Goal: Information Seeking & Learning: Check status

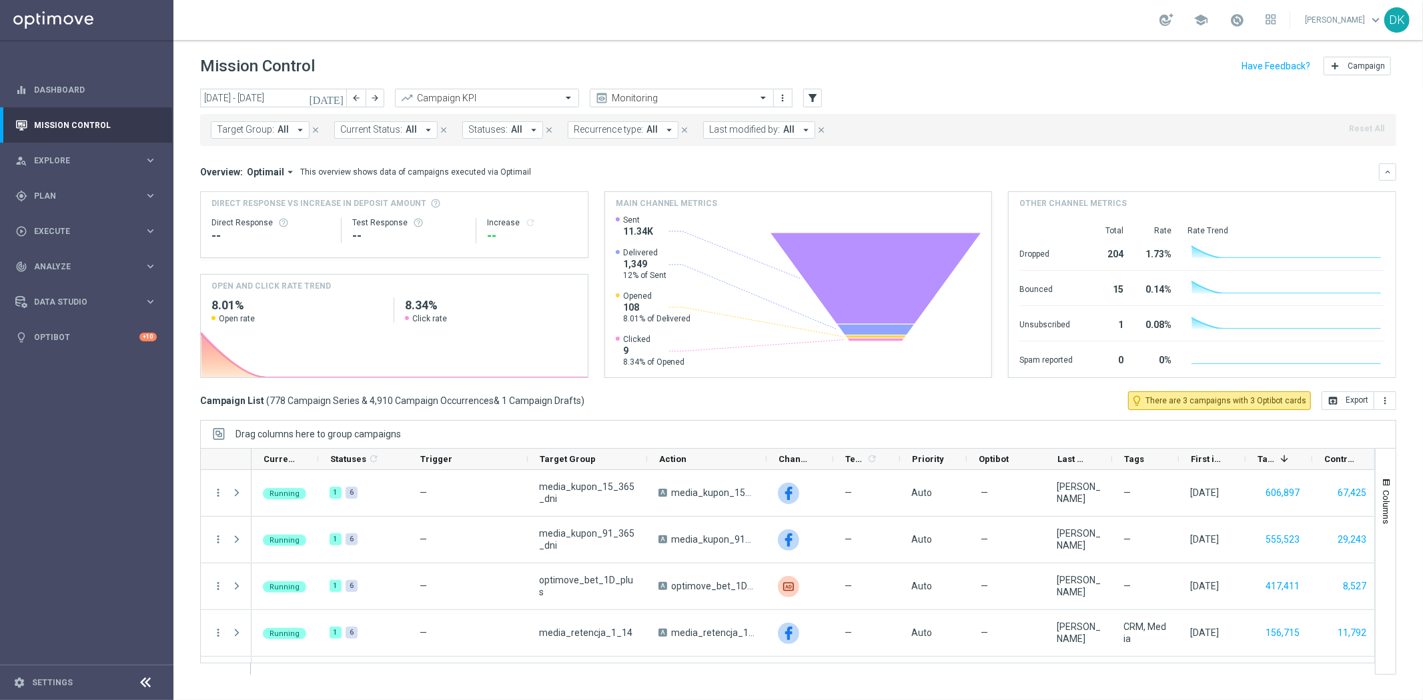
click at [341, 100] on icon "[DATE]" at bounding box center [327, 98] width 36 height 12
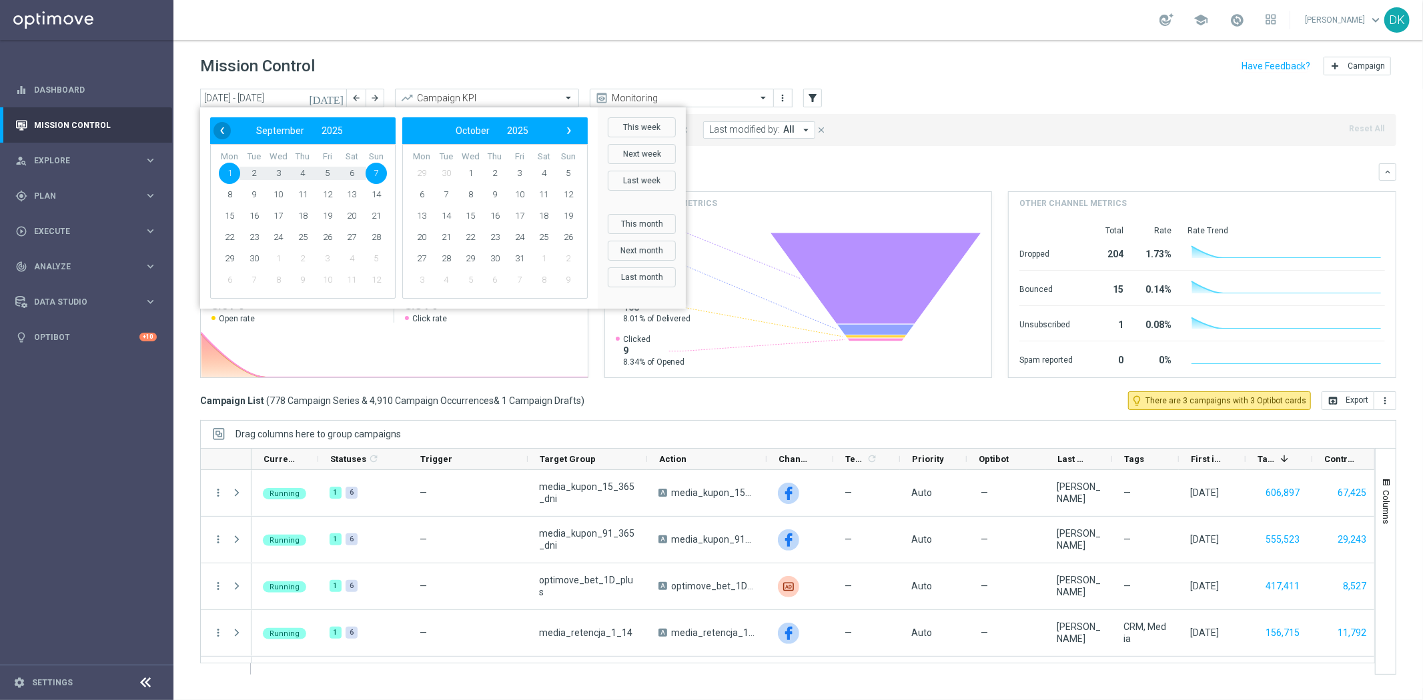
click at [218, 130] on span "‹" at bounding box center [221, 130] width 17 height 17
click at [327, 174] on span "1" at bounding box center [327, 173] width 21 height 21
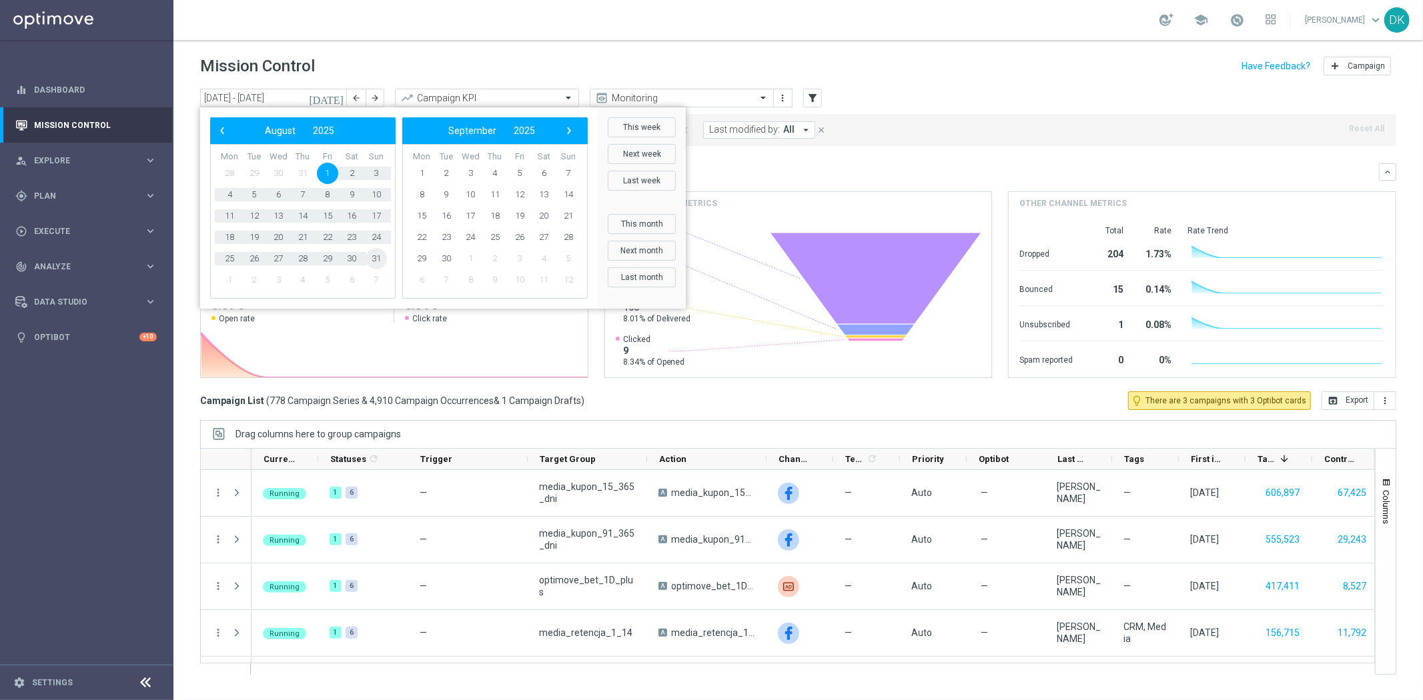
click at [376, 254] on span "31" at bounding box center [376, 258] width 21 height 21
type input "[DATE] - [DATE]"
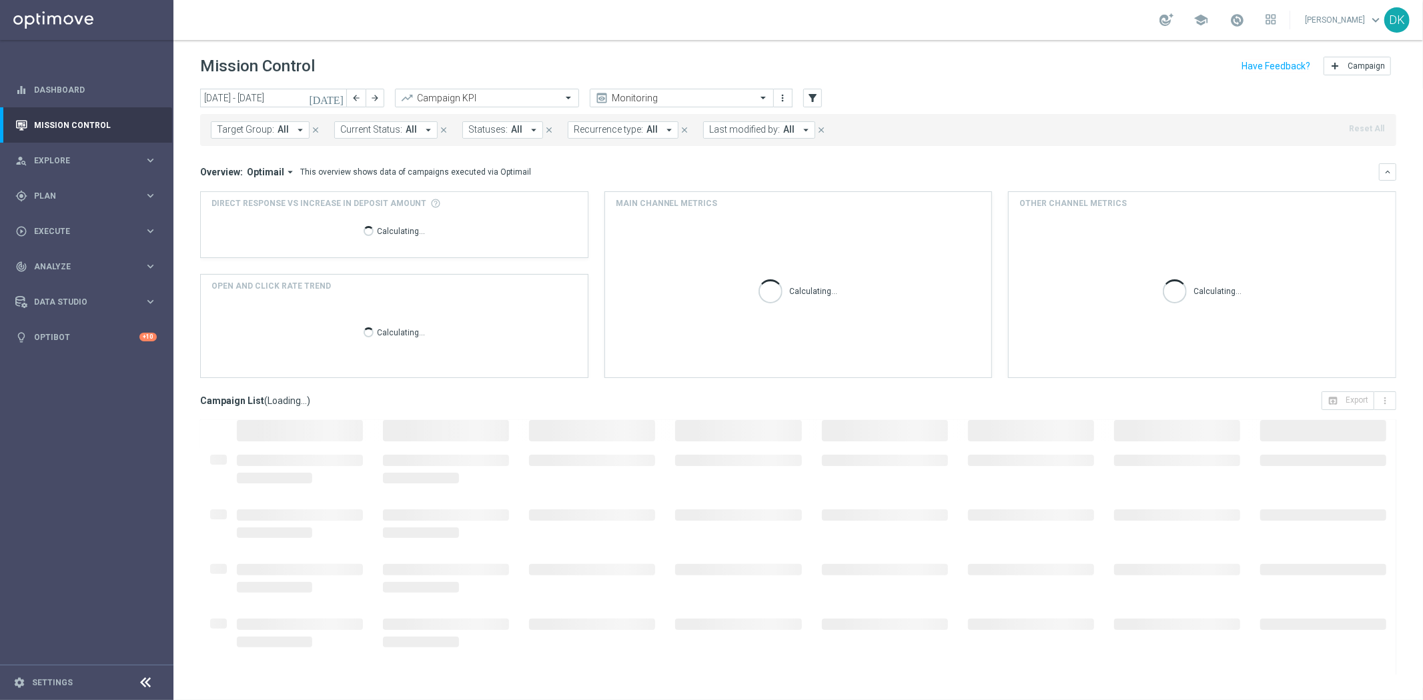
click at [262, 135] on span "Target Group:" at bounding box center [245, 129] width 57 height 11
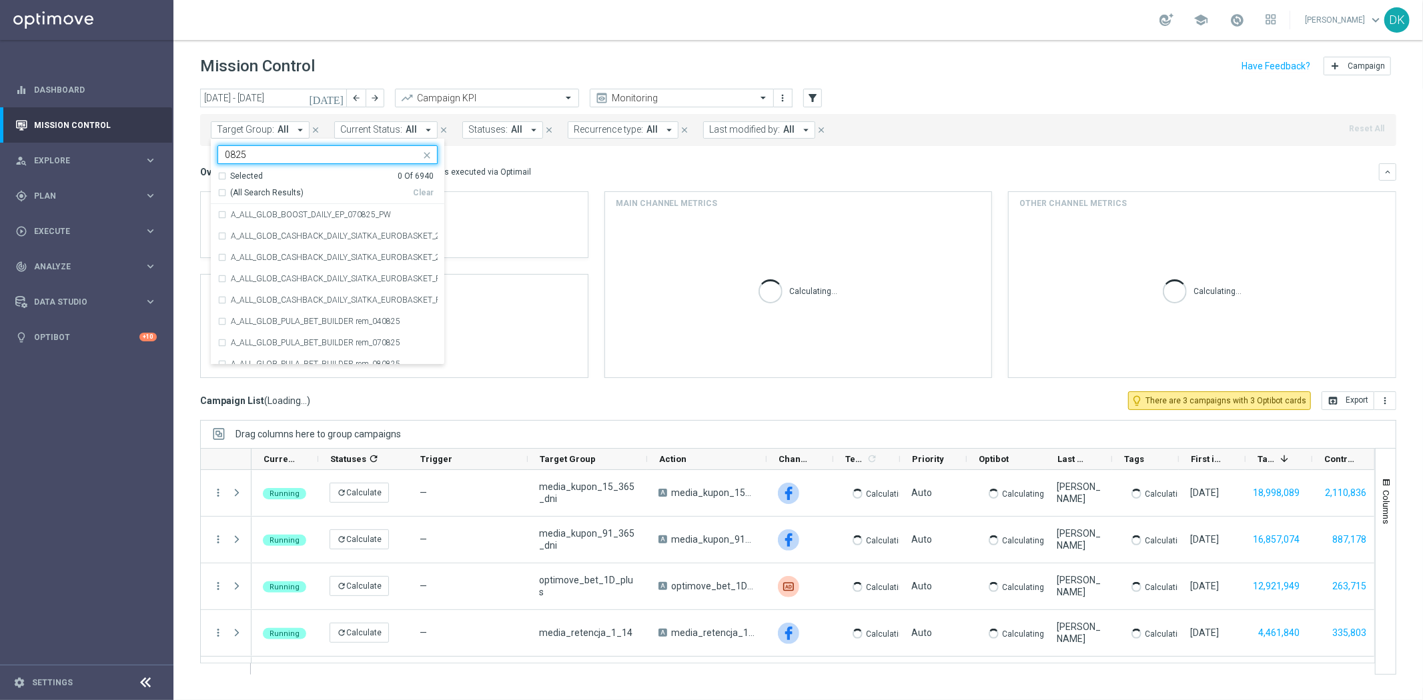
click at [222, 189] on div "(All Search Results)" at bounding box center [314, 192] width 195 height 11
type input "0825"
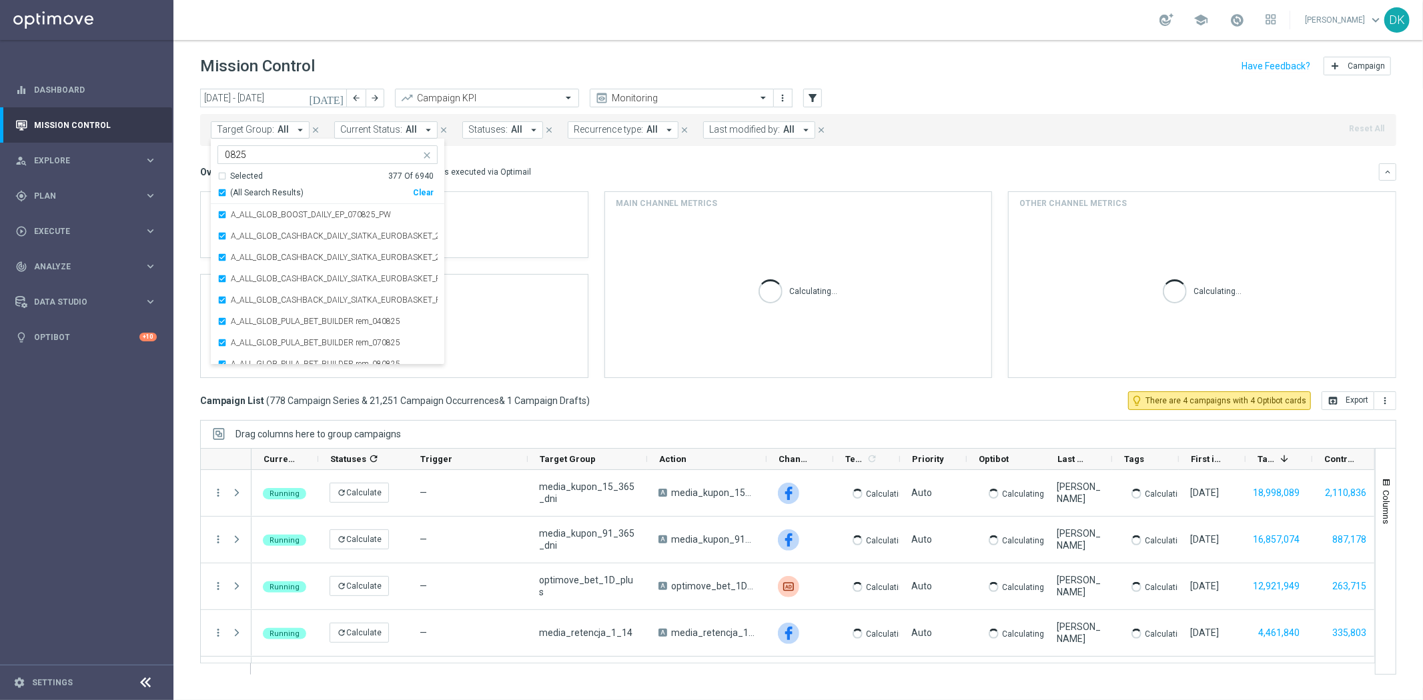
click at [191, 155] on div "[DATE] [DATE] - [DATE] arrow_back arrow_forward Campaign KPI trending_up Monito…" at bounding box center [797, 389] width 1249 height 600
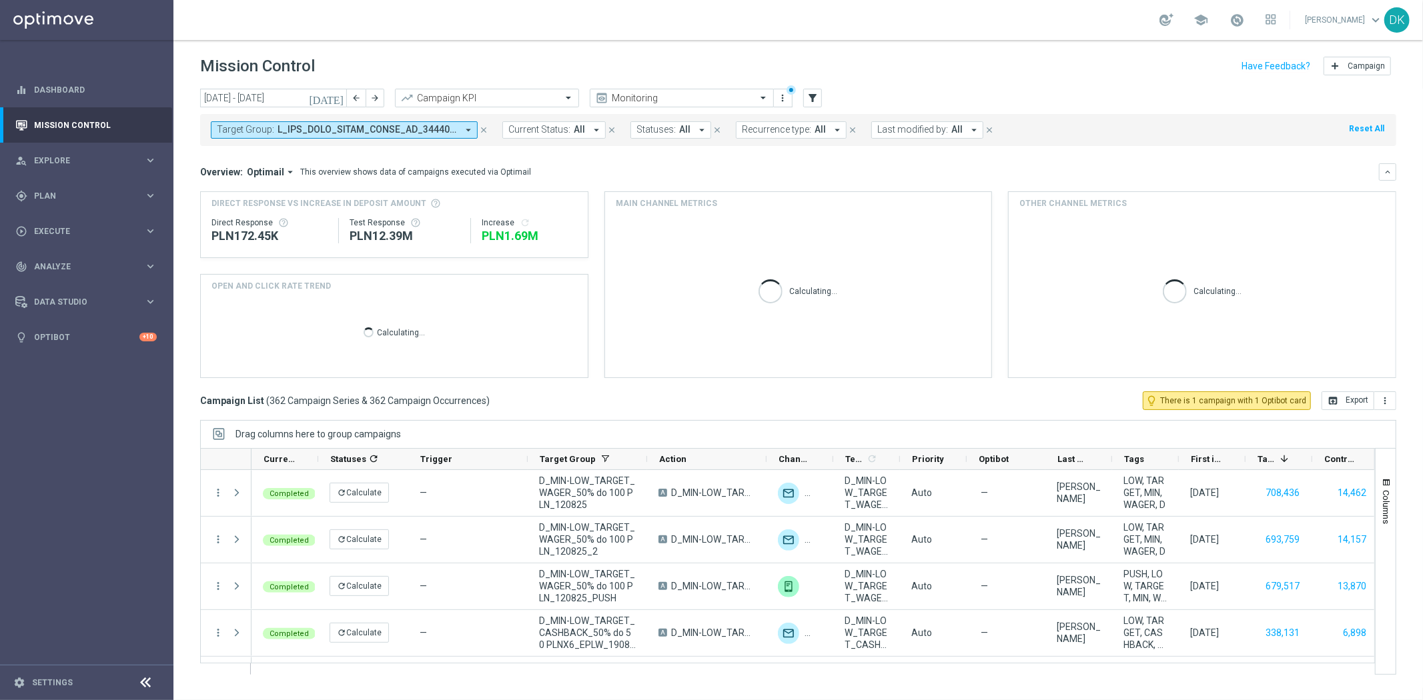
click at [904, 138] on button "Last modified by: All arrow_drop_down" at bounding box center [927, 129] width 112 height 17
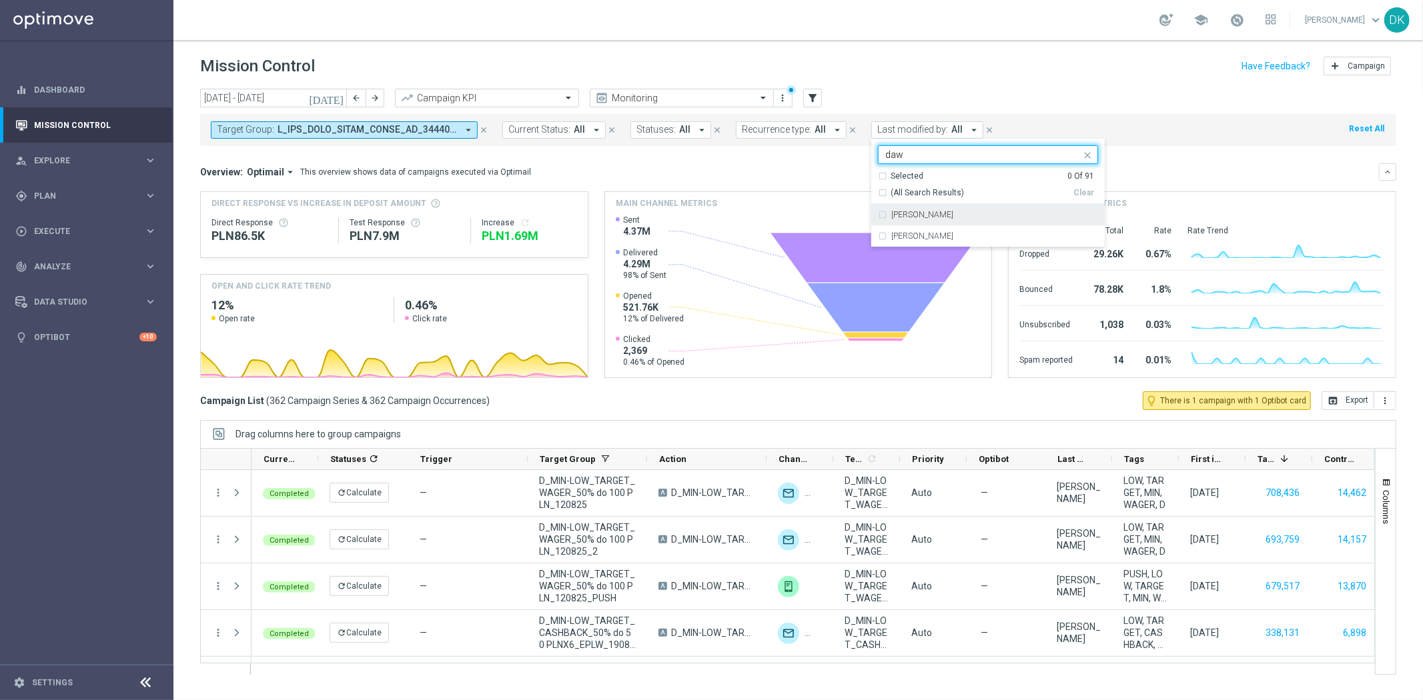
click at [976, 209] on div "[PERSON_NAME]" at bounding box center [988, 214] width 220 height 21
type input "daw"
click at [1039, 125] on div "Target Group: arrow_drop_down close Current Status: All arrow_drop_down close S…" at bounding box center [798, 130] width 1196 height 32
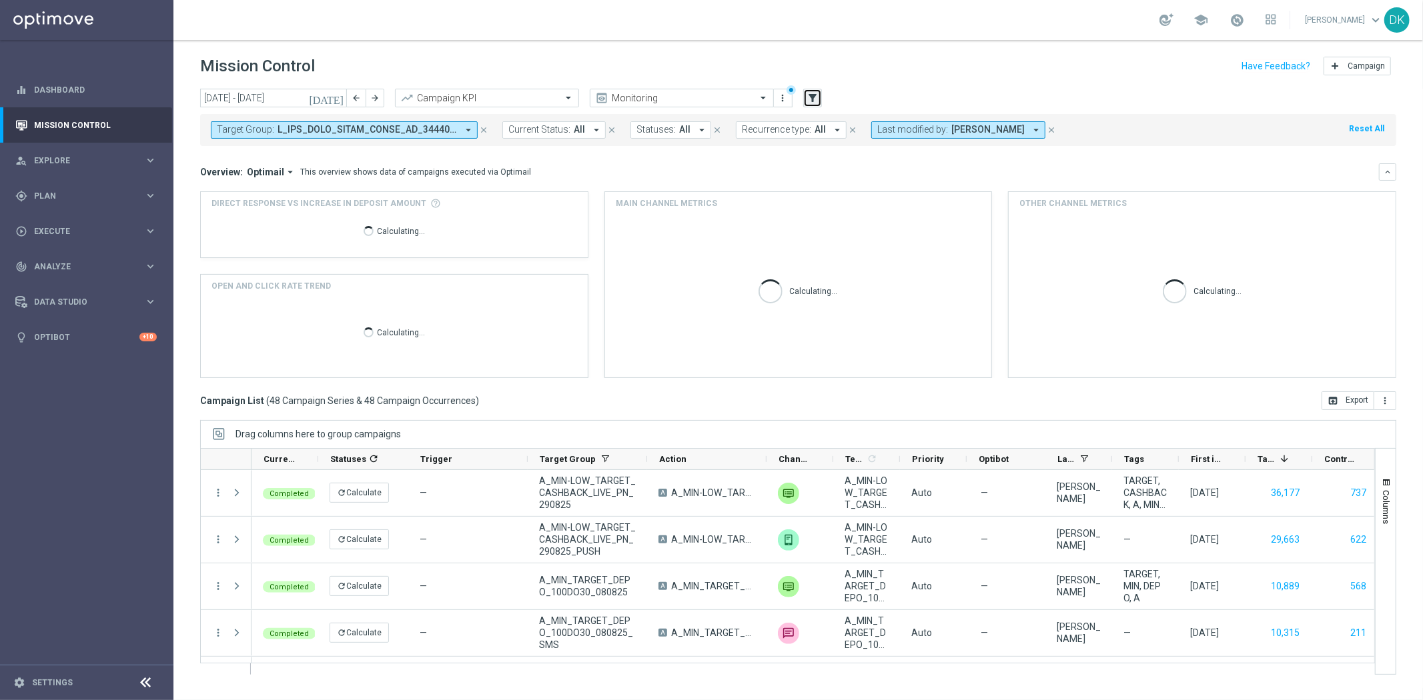
click at [818, 95] on icon "filter_alt" at bounding box center [812, 98] width 12 height 12
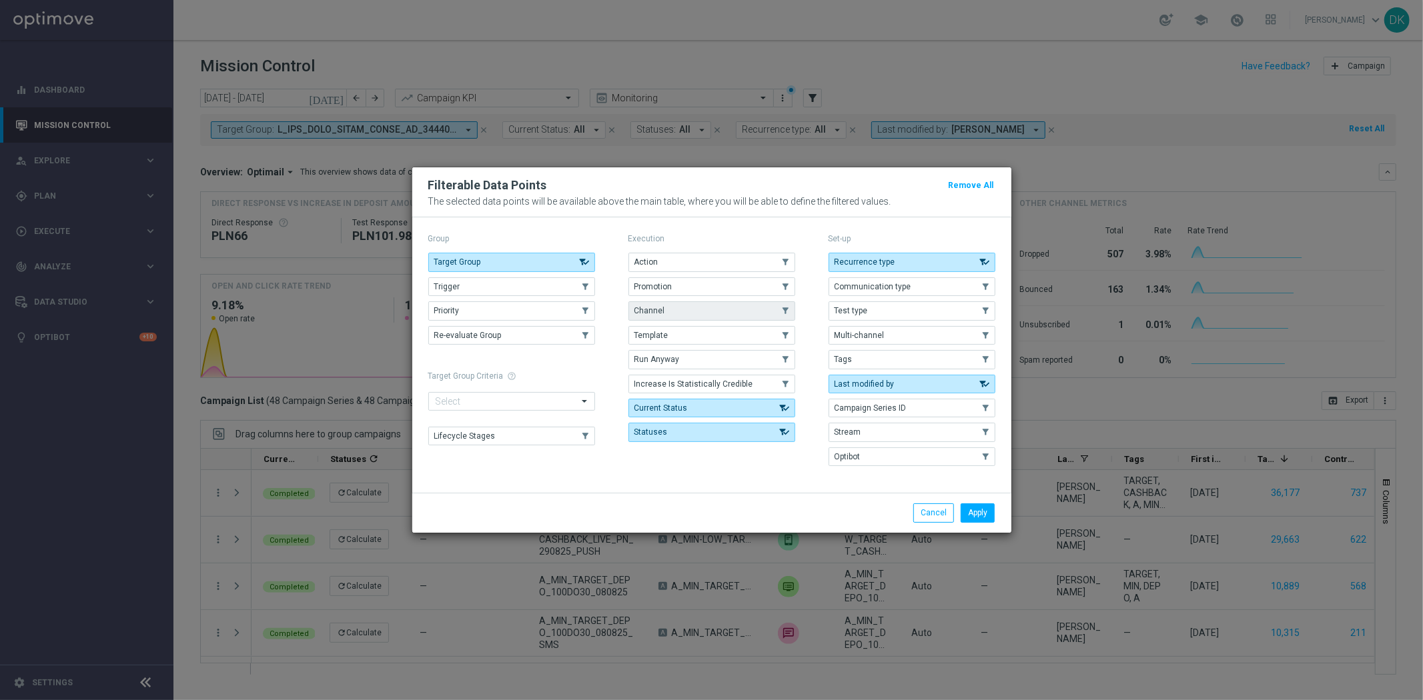
click at [687, 312] on button "Channel" at bounding box center [711, 310] width 167 height 19
click at [975, 507] on button "Apply" at bounding box center [977, 513] width 34 height 19
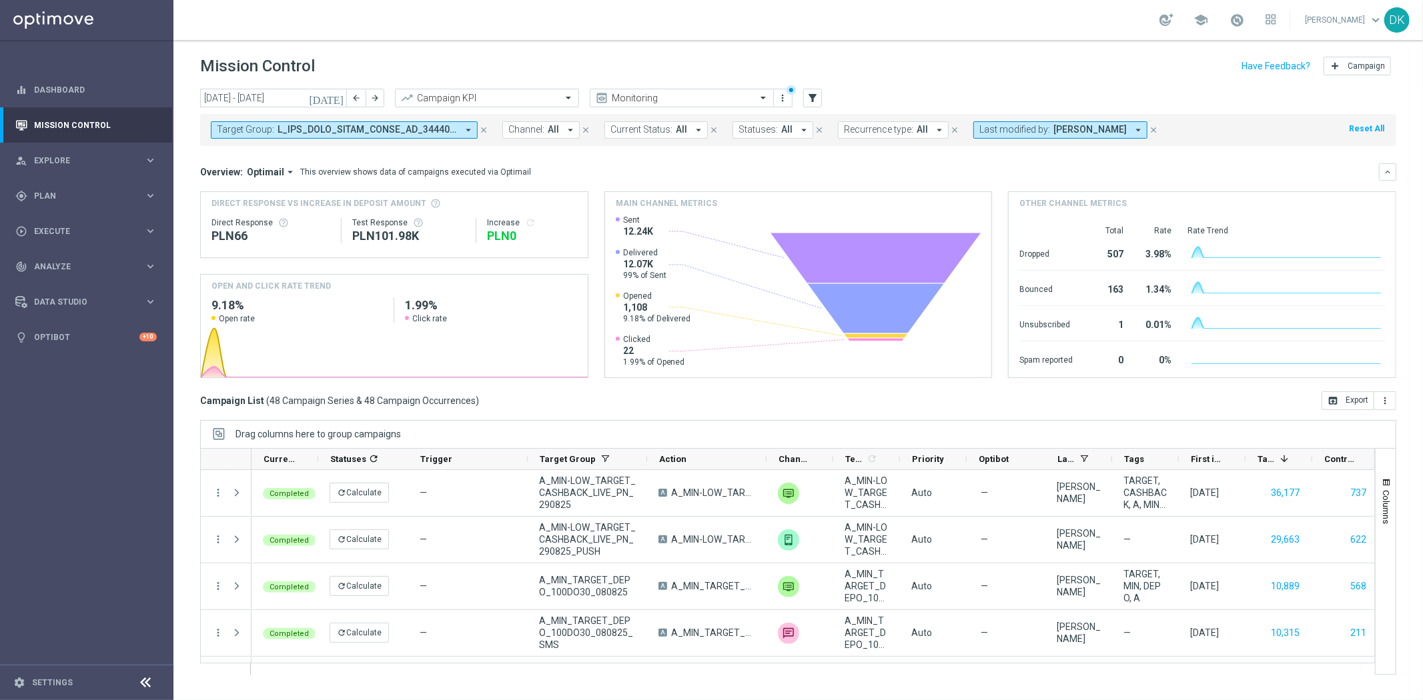
click at [532, 131] on span "Channel:" at bounding box center [526, 129] width 36 height 11
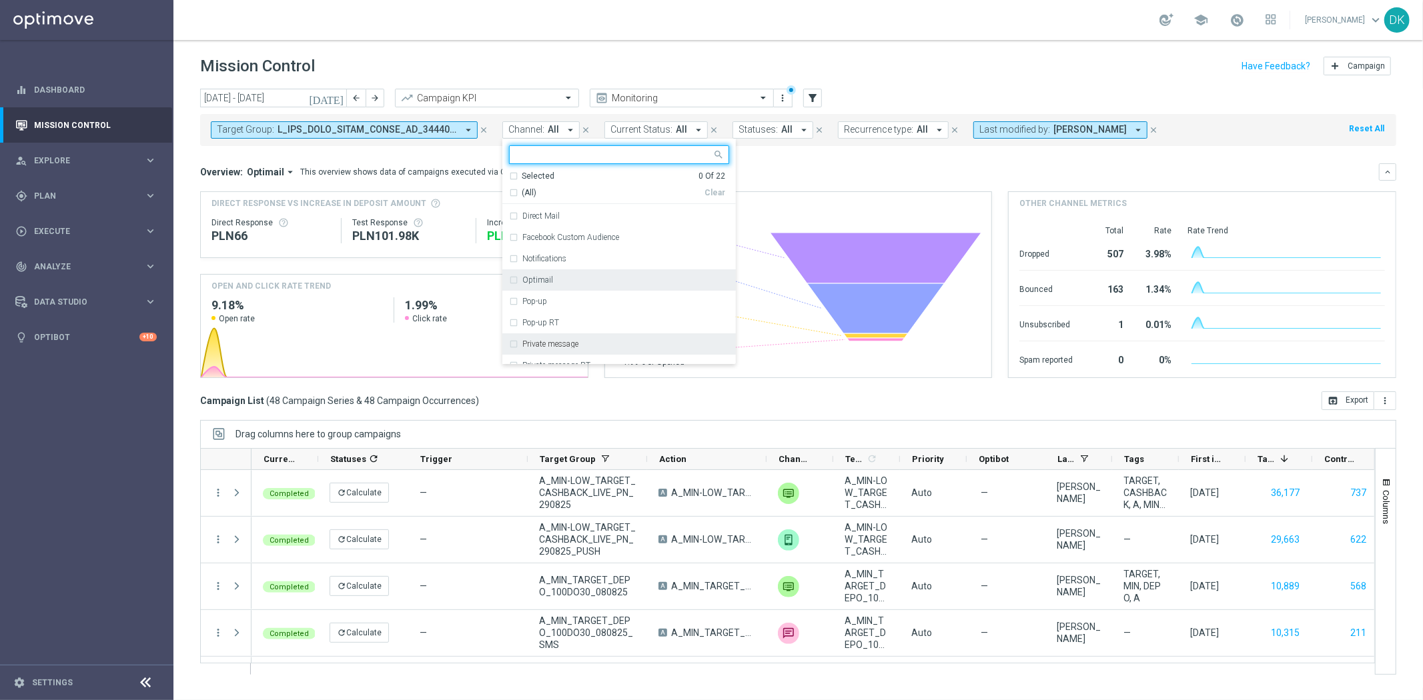
scroll to position [222, 0]
click at [514, 271] on div "Private message" at bounding box center [619, 269] width 220 height 21
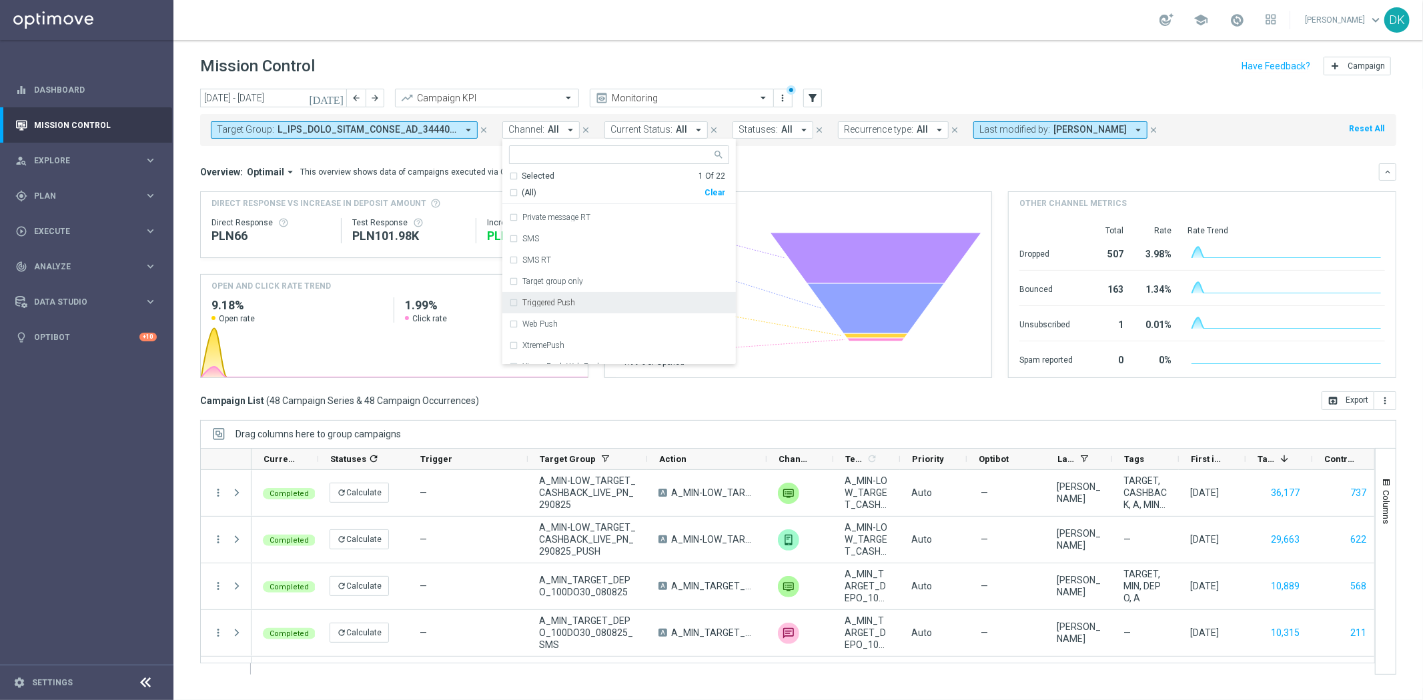
scroll to position [309, 0]
click at [514, 331] on div "XtremePush" at bounding box center [619, 331] width 220 height 21
click at [512, 249] on div "CMS" at bounding box center [619, 247] width 220 height 21
click at [514, 351] on div "Optimail" at bounding box center [619, 353] width 220 height 21
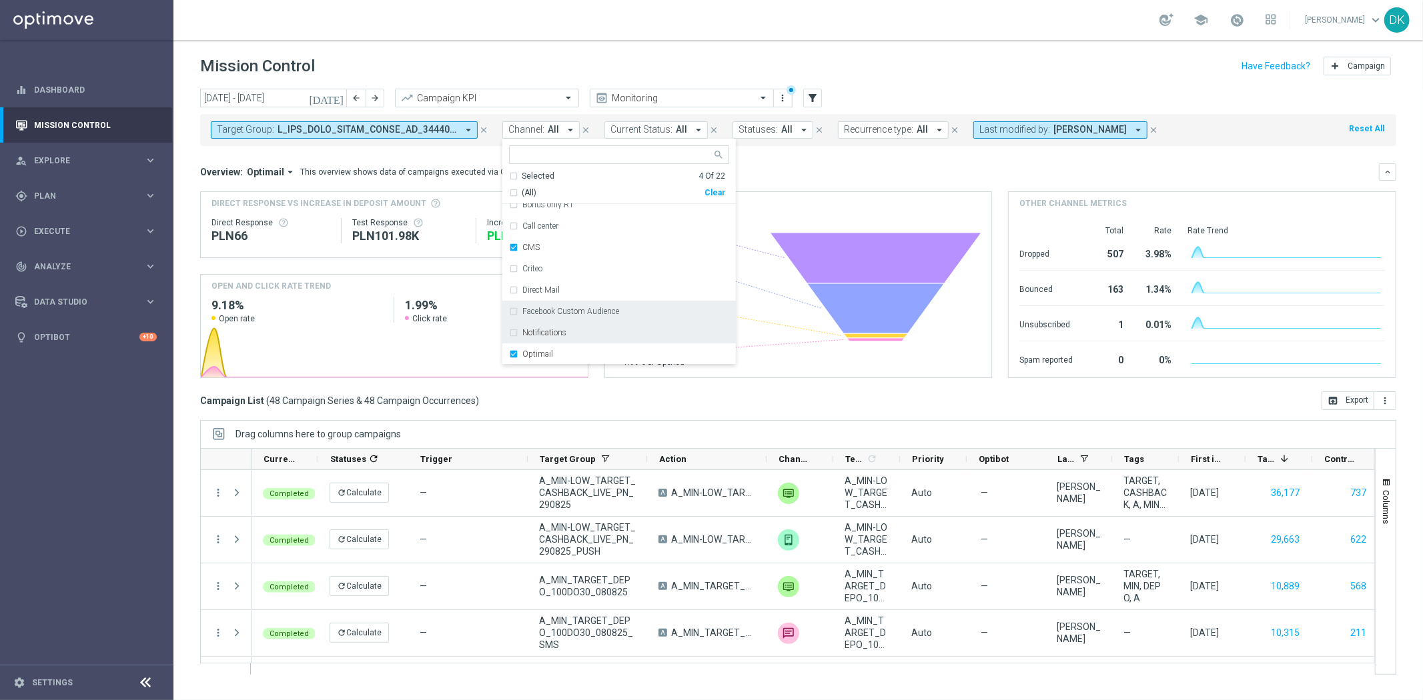
scroll to position [148, 0]
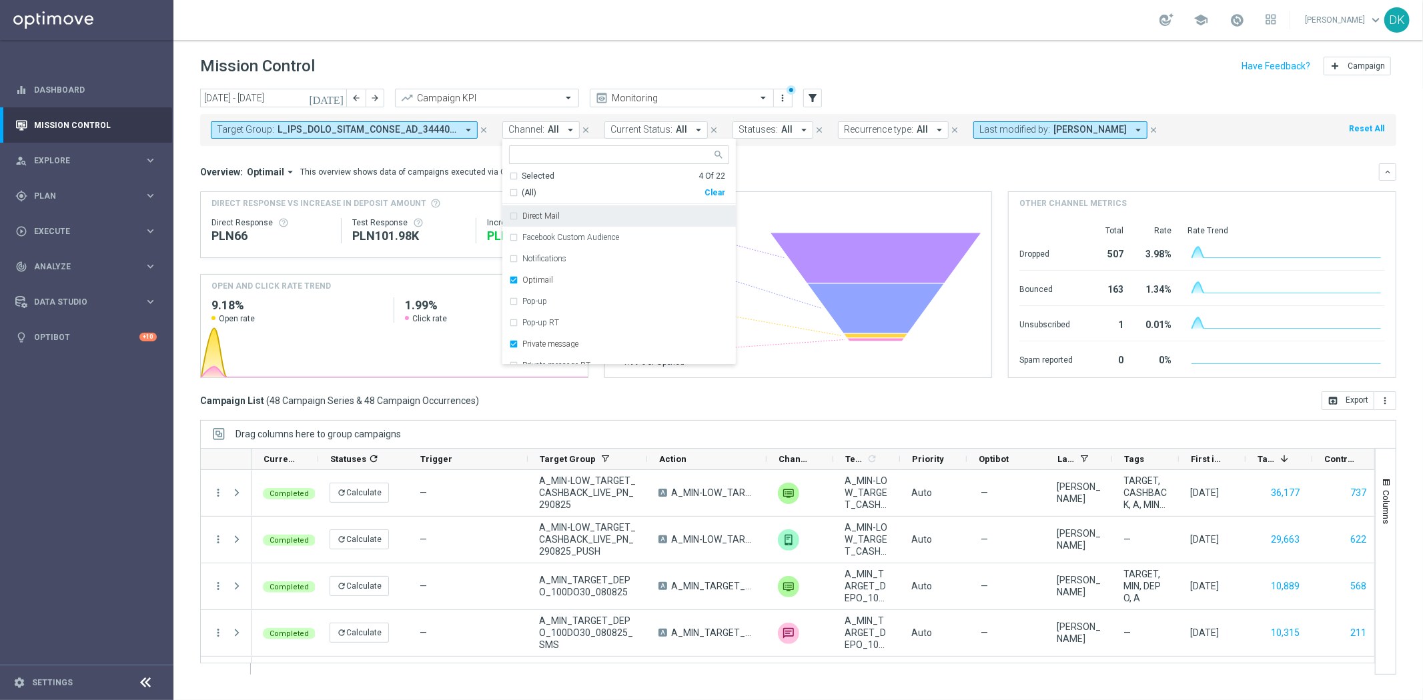
click at [771, 157] on mini-dashboard "Overview: Optimail arrow_drop_down This overview shows data of campaigns execut…" at bounding box center [798, 268] width 1196 height 245
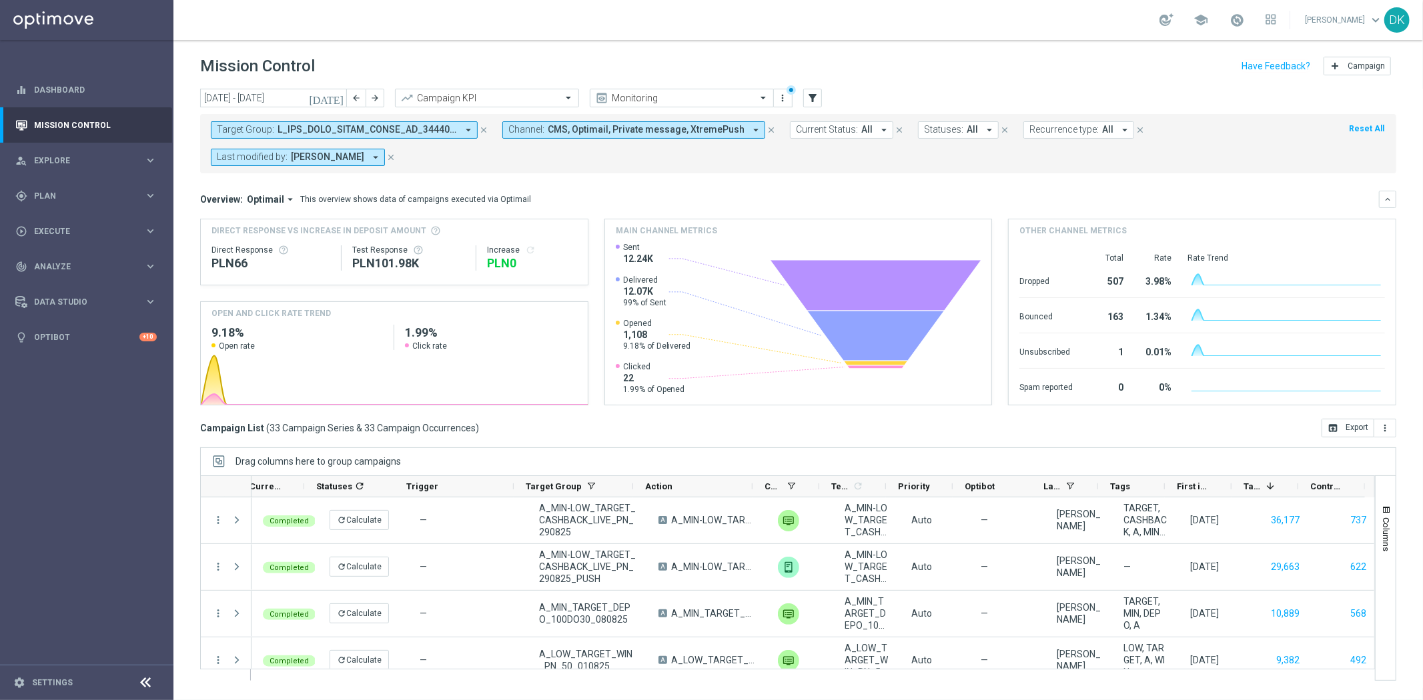
scroll to position [0, 14]
click at [1391, 492] on button "Columns" at bounding box center [1385, 528] width 20 height 72
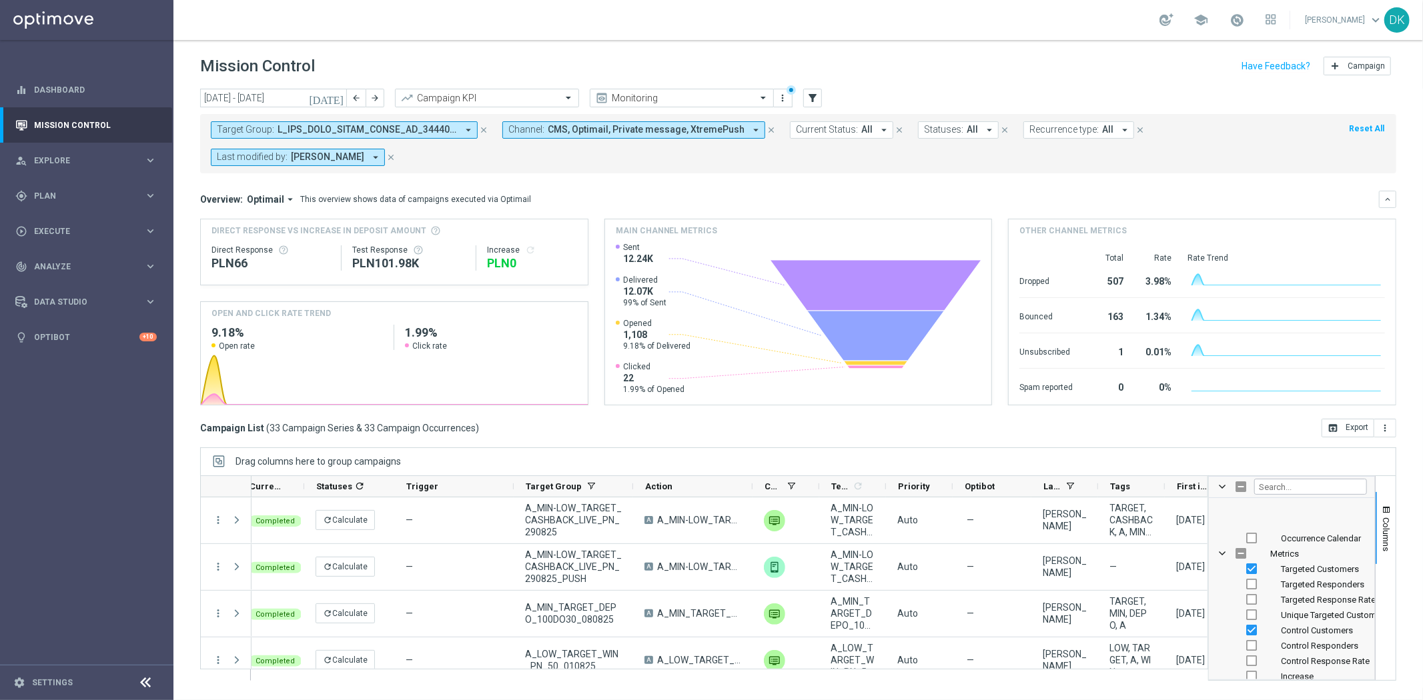
scroll to position [444, 0]
click at [1251, 597] on input "Press SPACE to toggle visibility (hidden)" at bounding box center [1251, 602] width 11 height 11
checkbox input "true"
click at [1269, 557] on input "Press SPACE to toggle visibility (hidden)" at bounding box center [1272, 562] width 11 height 11
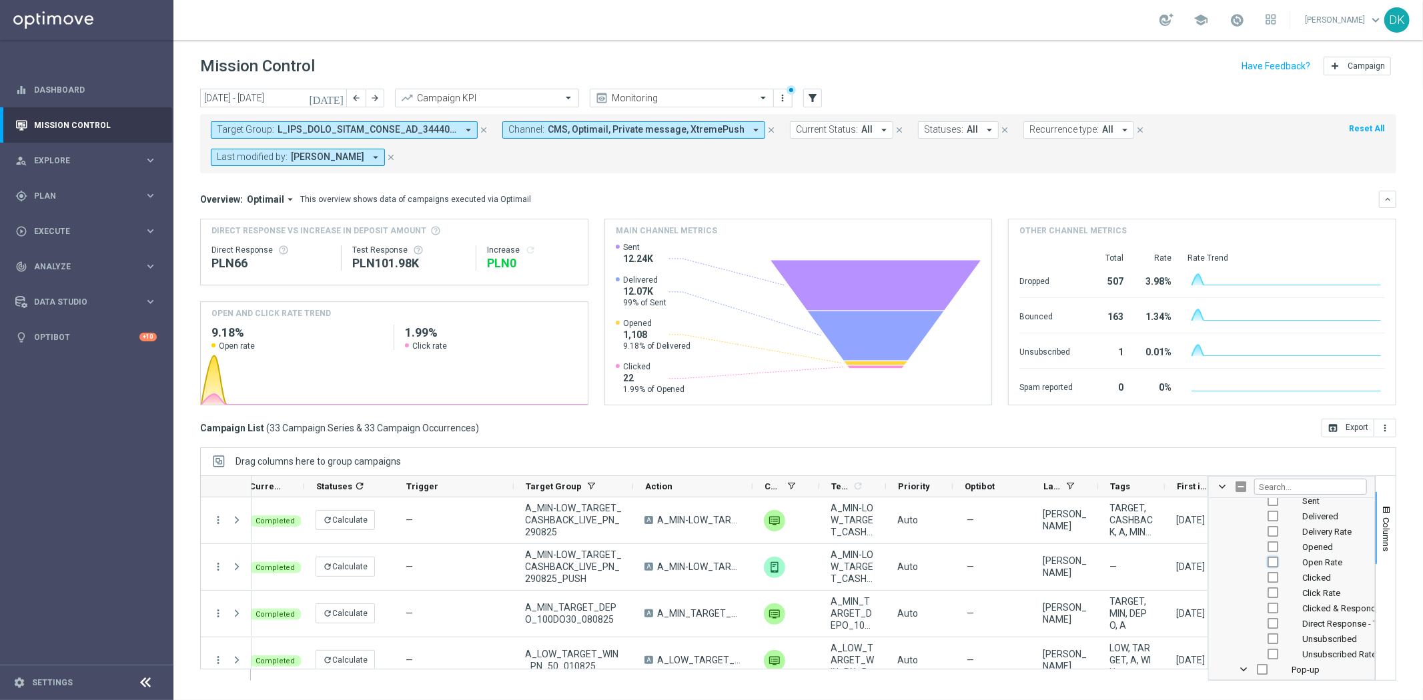
checkbox input "true"
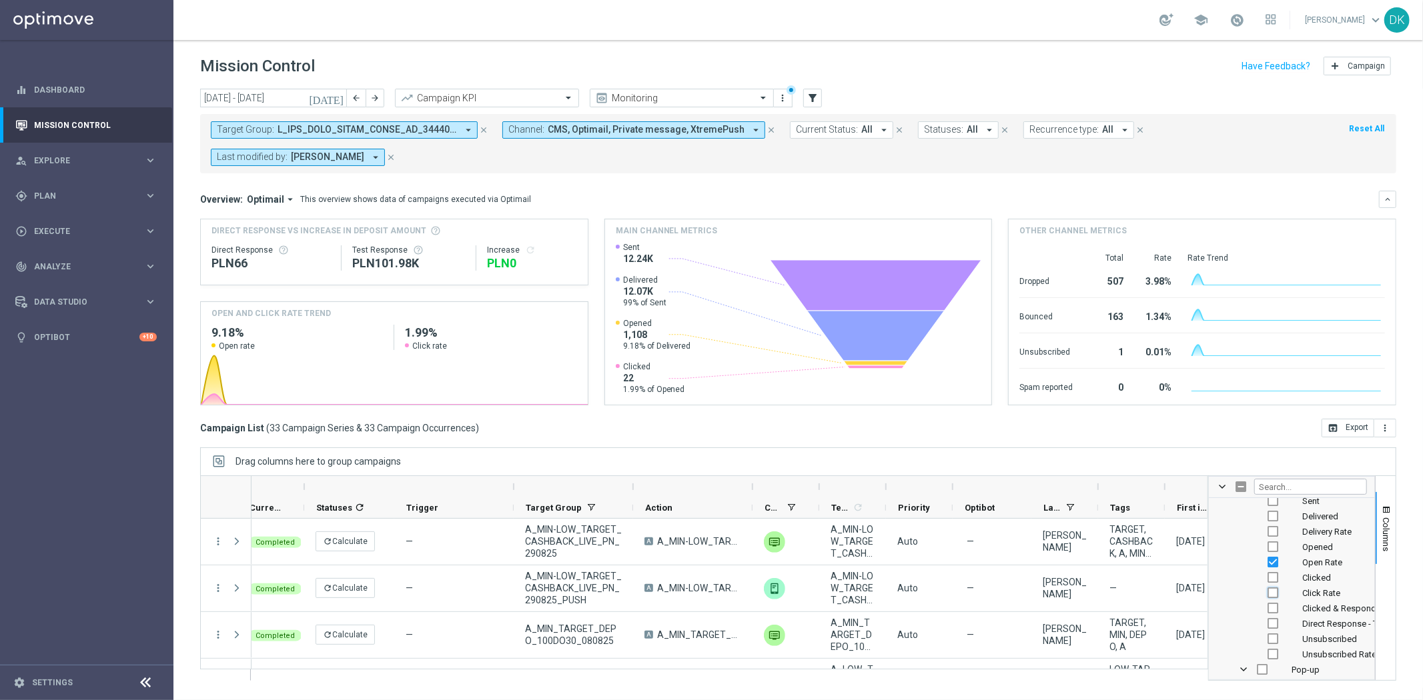
click at [1273, 588] on input "Press SPACE to toggle visibility (hidden)" at bounding box center [1272, 593] width 11 height 11
checkbox input "true"
click at [1271, 603] on input "Press SPACE to toggle visibility (hidden)" at bounding box center [1272, 608] width 11 height 11
checkbox input "true"
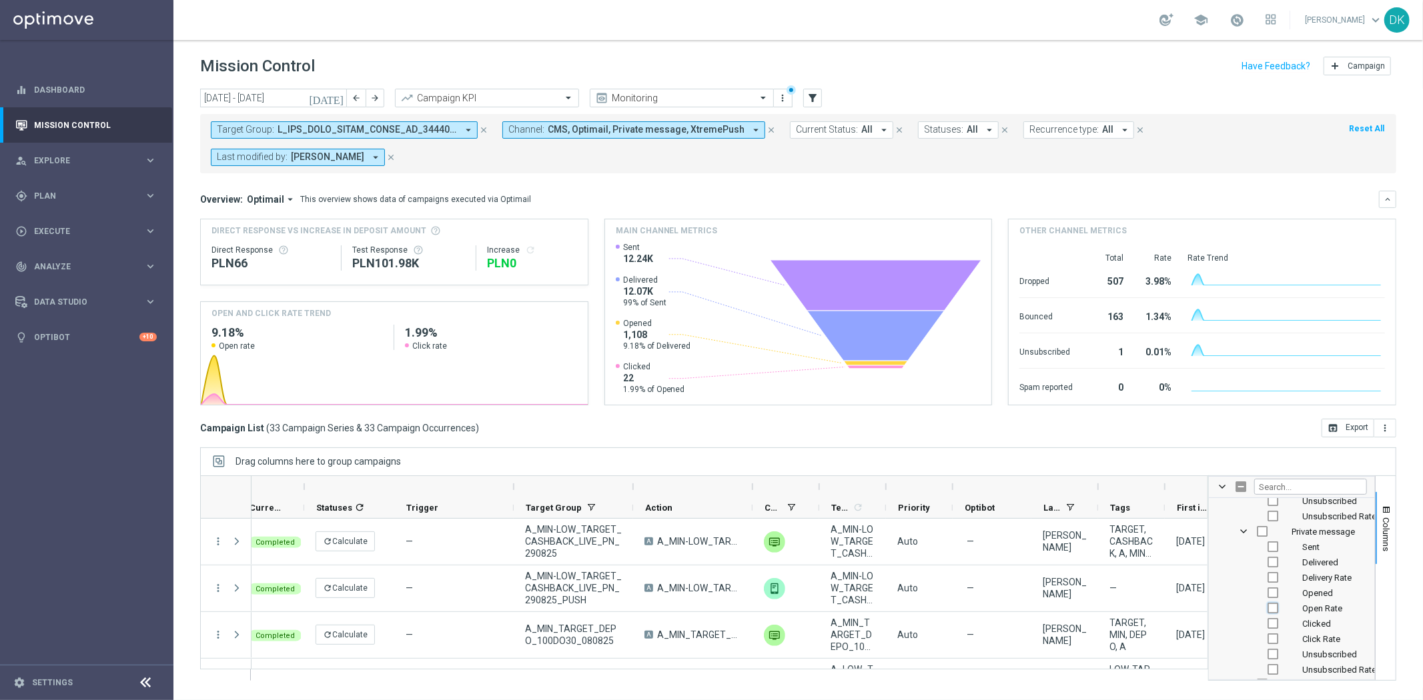
checkbox input "false"
click at [1275, 634] on input "Press SPACE to toggle visibility (hidden)" at bounding box center [1272, 639] width 11 height 11
checkbox input "true"
click at [1134, 448] on div "Drag columns here to group campaigns" at bounding box center [798, 462] width 1196 height 28
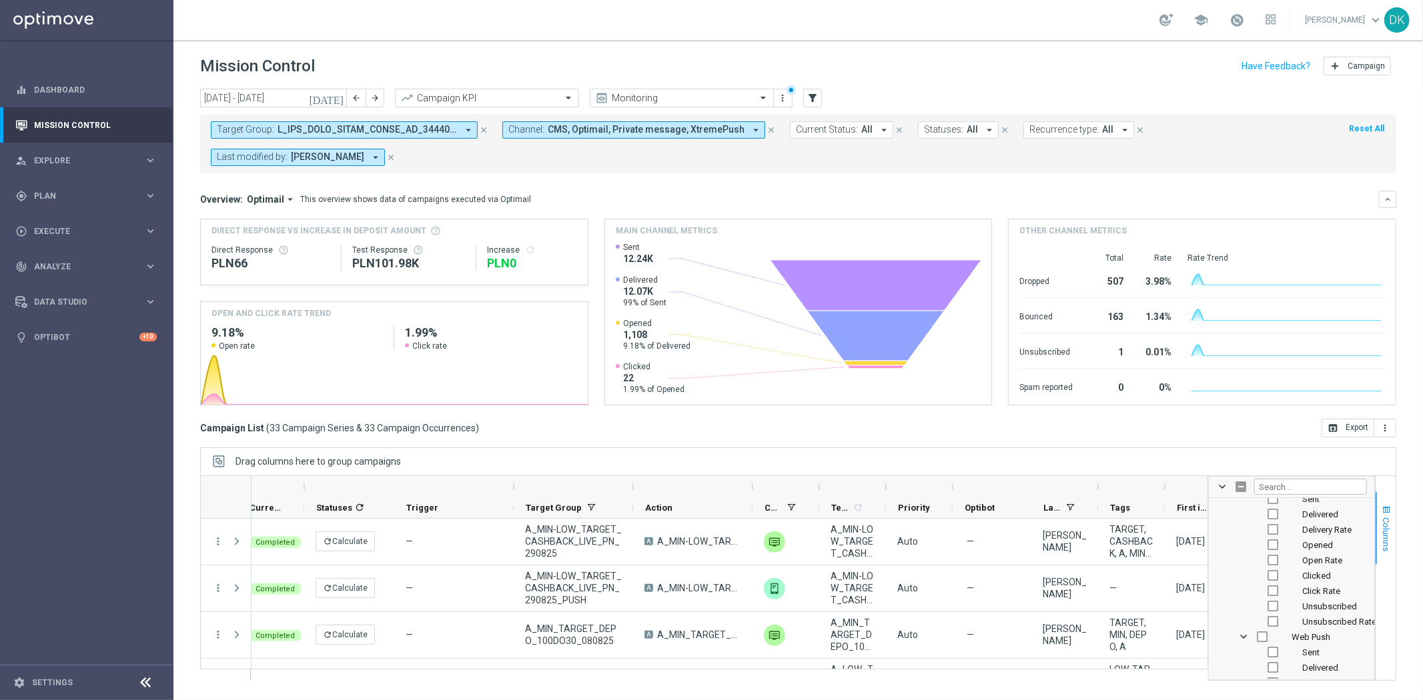
click at [1381, 505] on span "button" at bounding box center [1386, 510] width 11 height 11
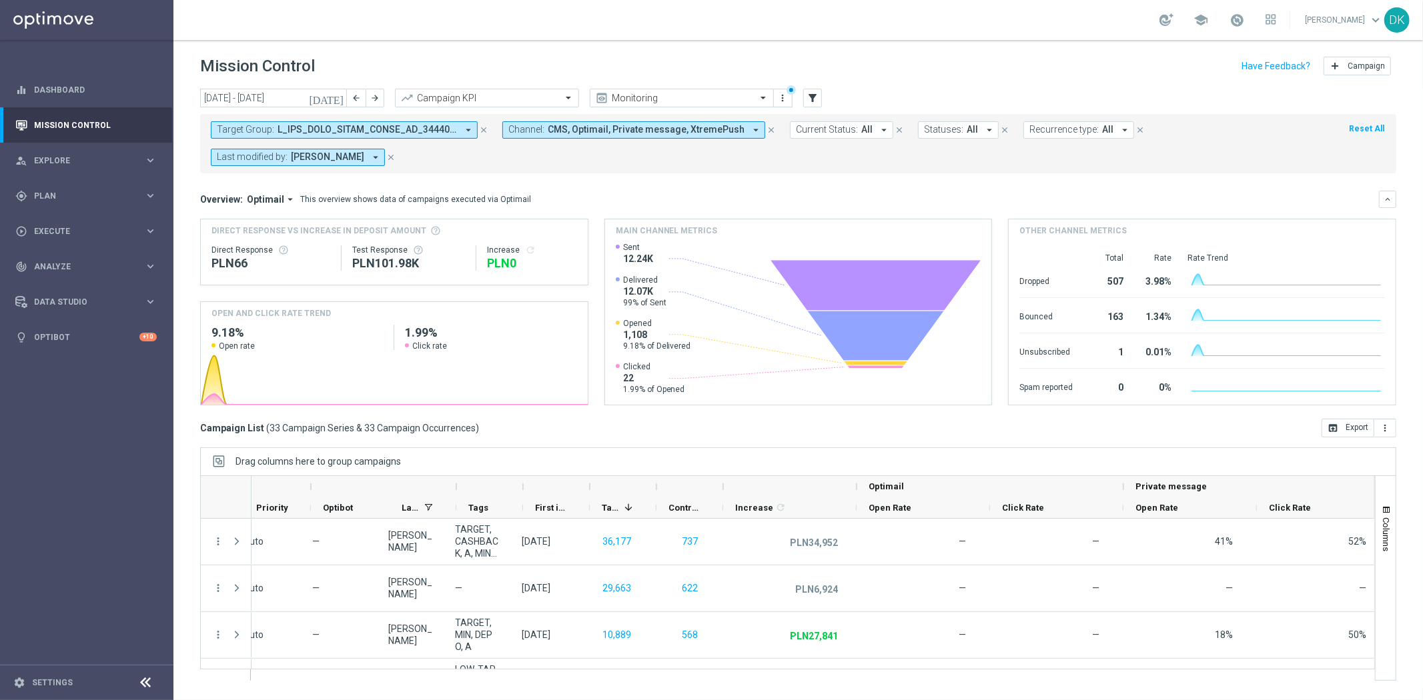
scroll to position [0, 0]
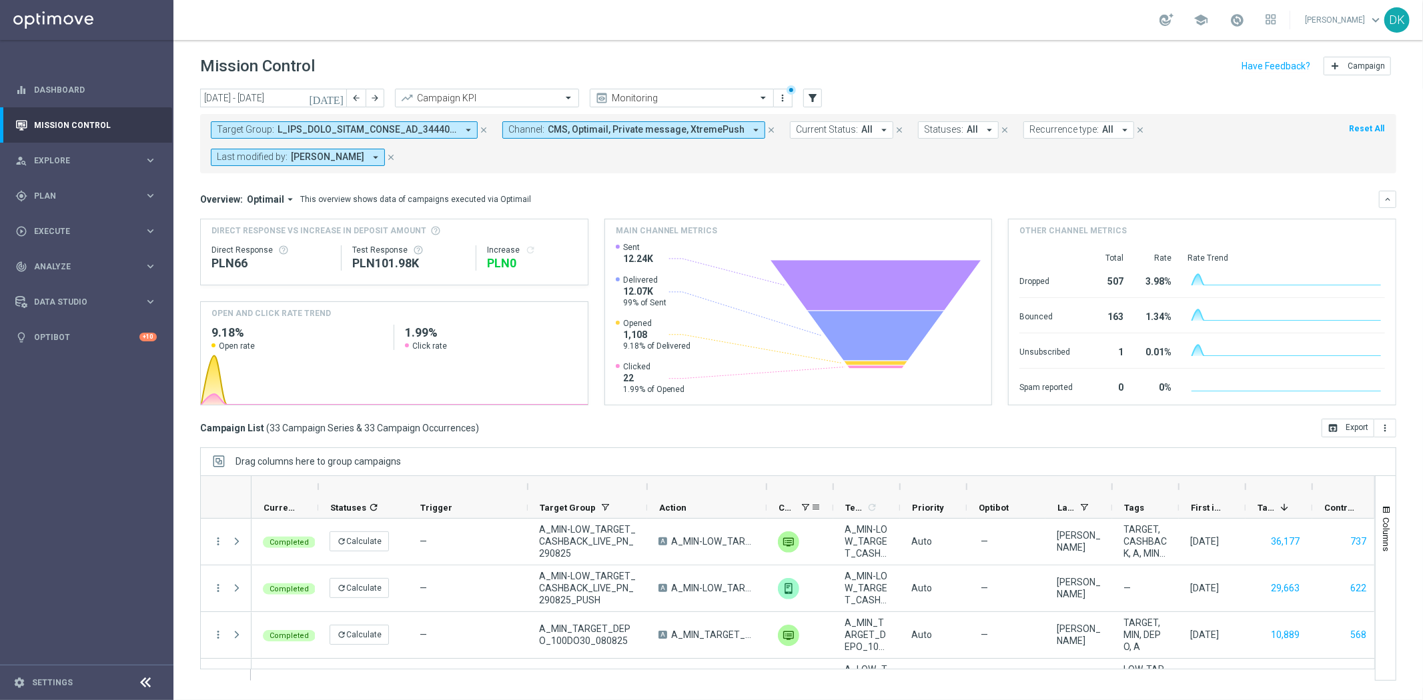
click at [806, 502] on span at bounding box center [805, 507] width 11 height 11
click at [818, 502] on span at bounding box center [815, 507] width 11 height 11
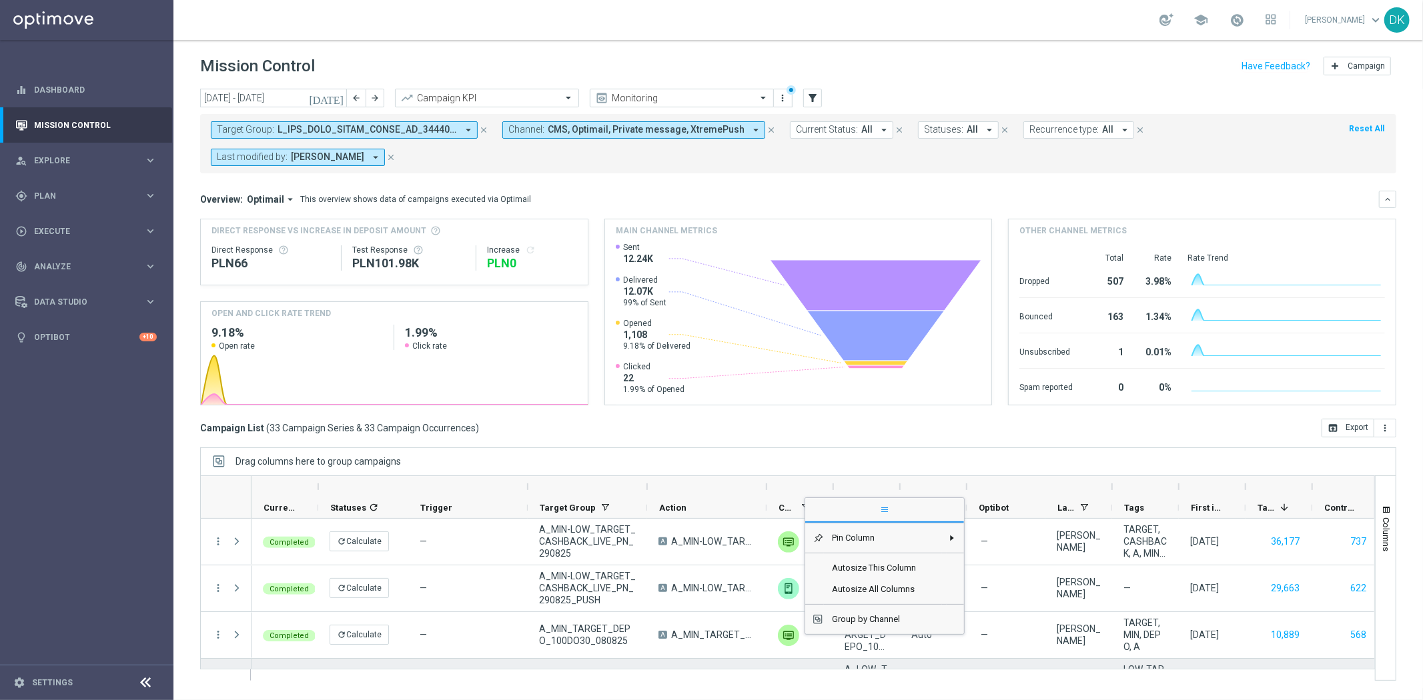
click at [890, 659] on div "A_LOW_TARGET_WIN_PN_50_010825" at bounding box center [866, 682] width 67 height 46
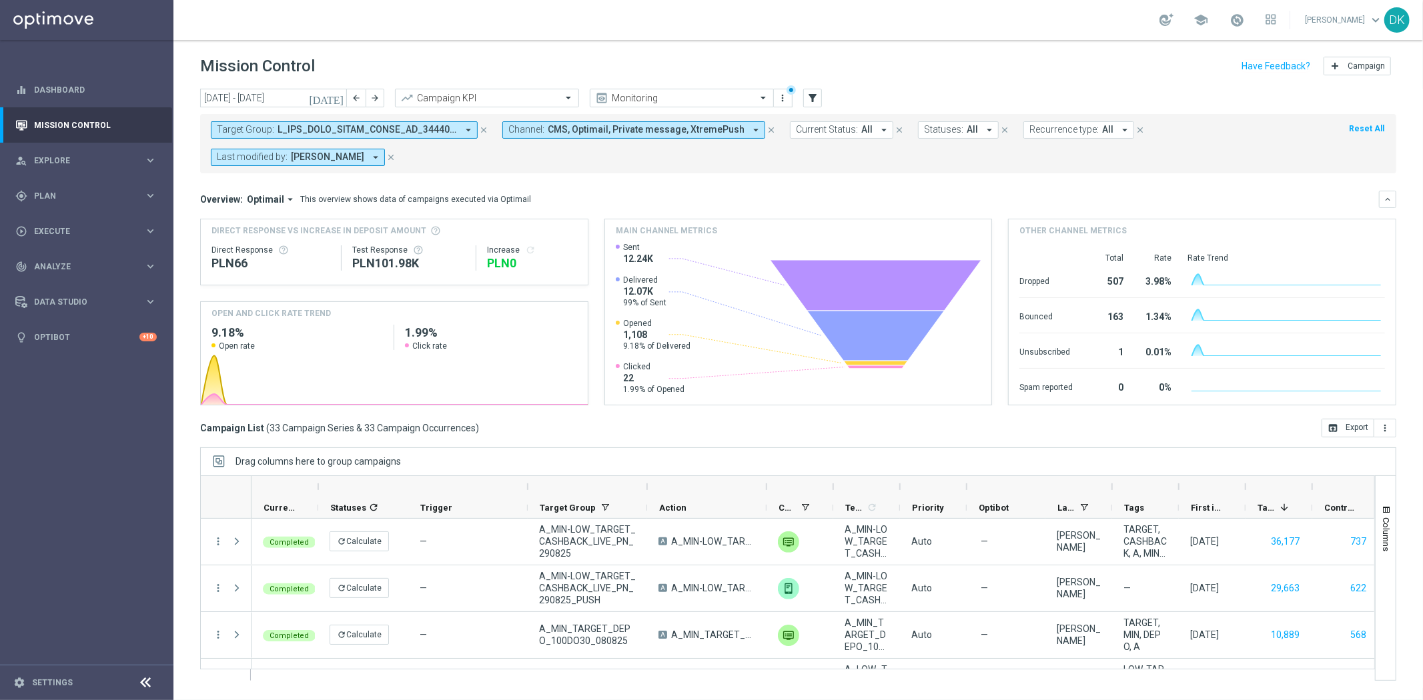
click at [654, 132] on span "CMS, Optimail, Private message, XtremePush" at bounding box center [646, 129] width 197 height 11
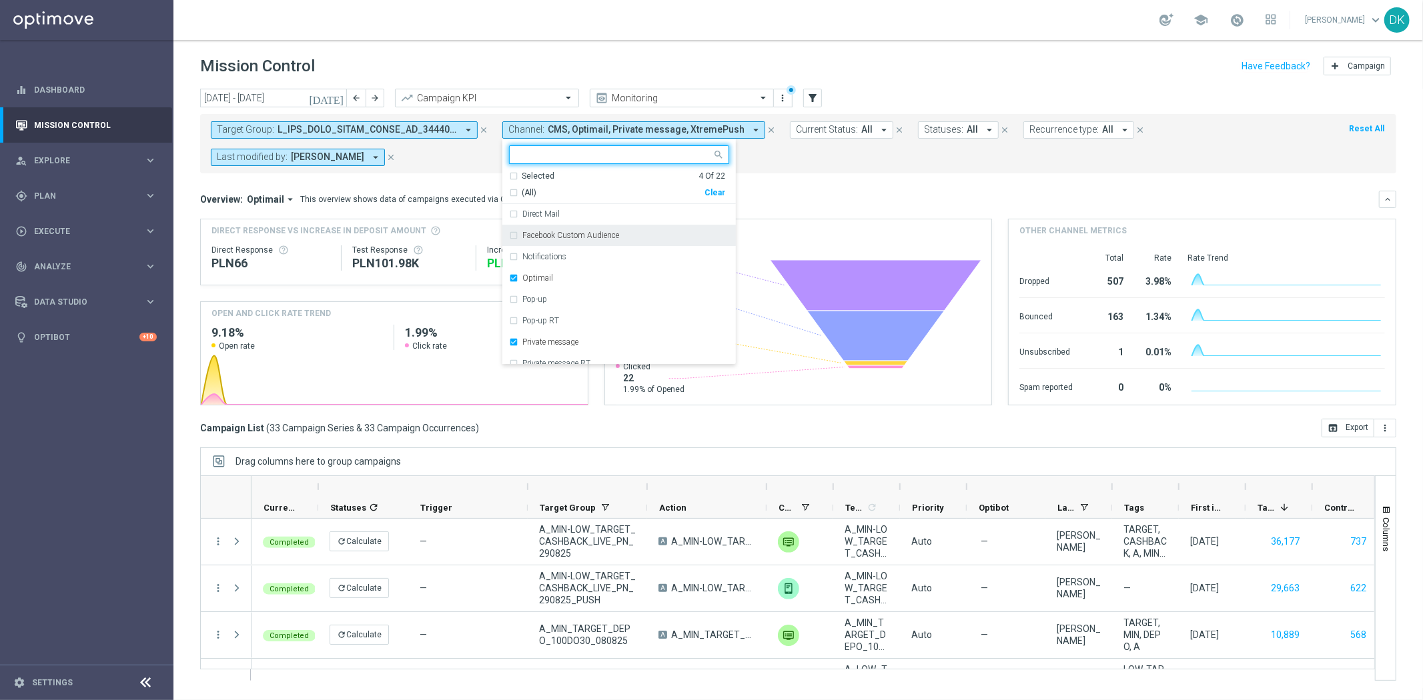
scroll to position [309, 0]
click at [514, 333] on div "XtremePush" at bounding box center [619, 331] width 220 height 21
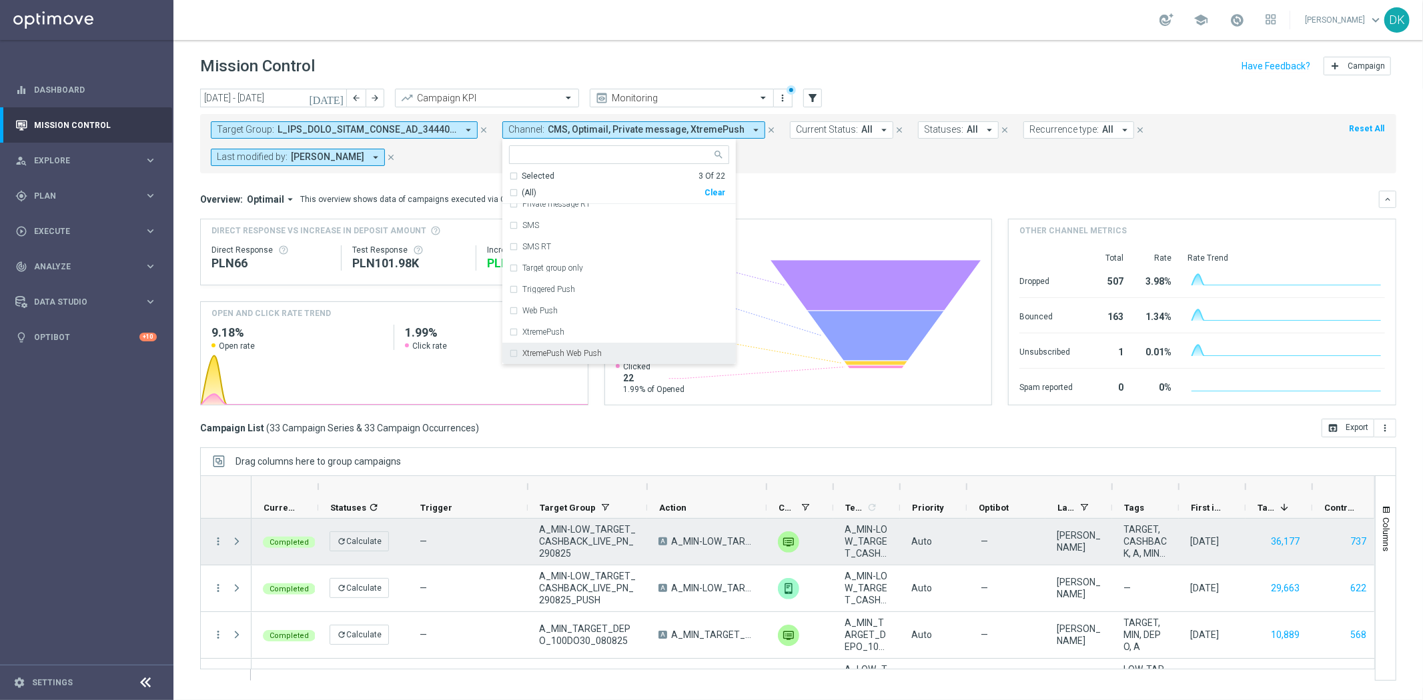
click at [715, 536] on span "A_MIN-LOW_TARGET_CASHBACK_LIVE_PN_290825" at bounding box center [713, 542] width 84 height 12
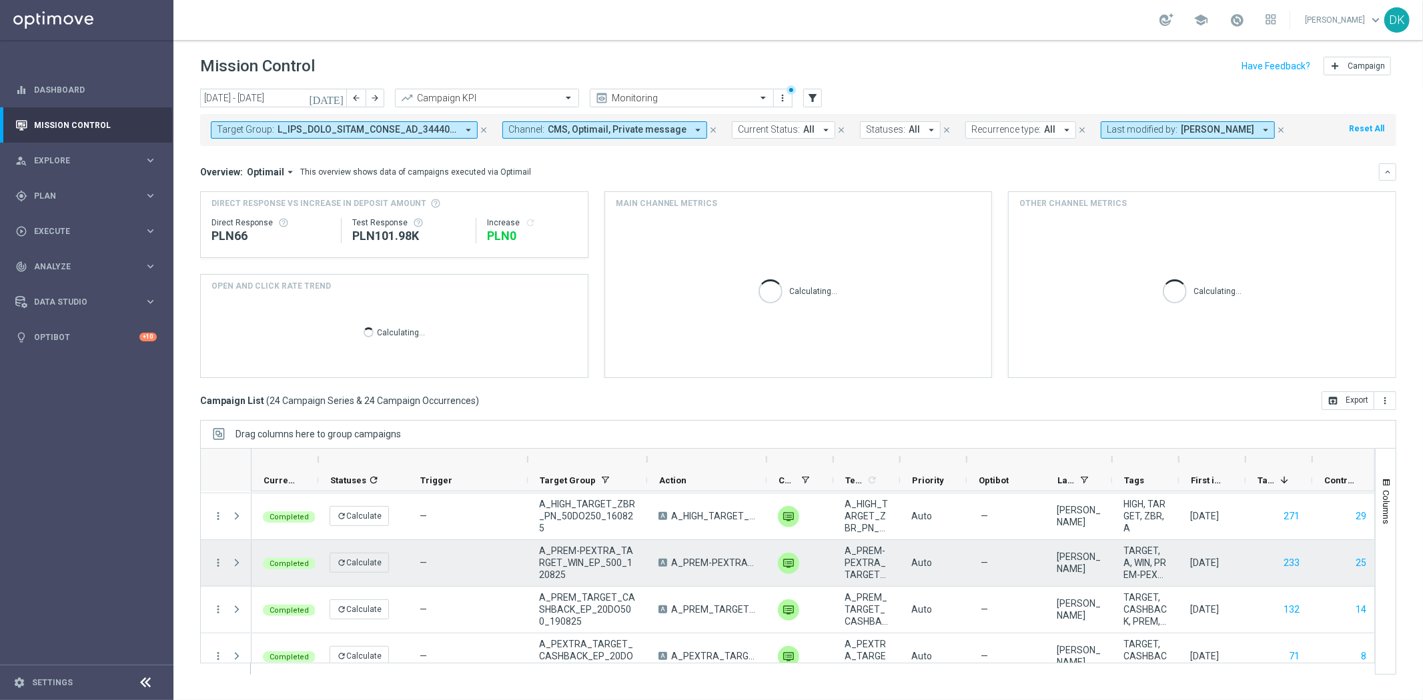
scroll to position [949, 0]
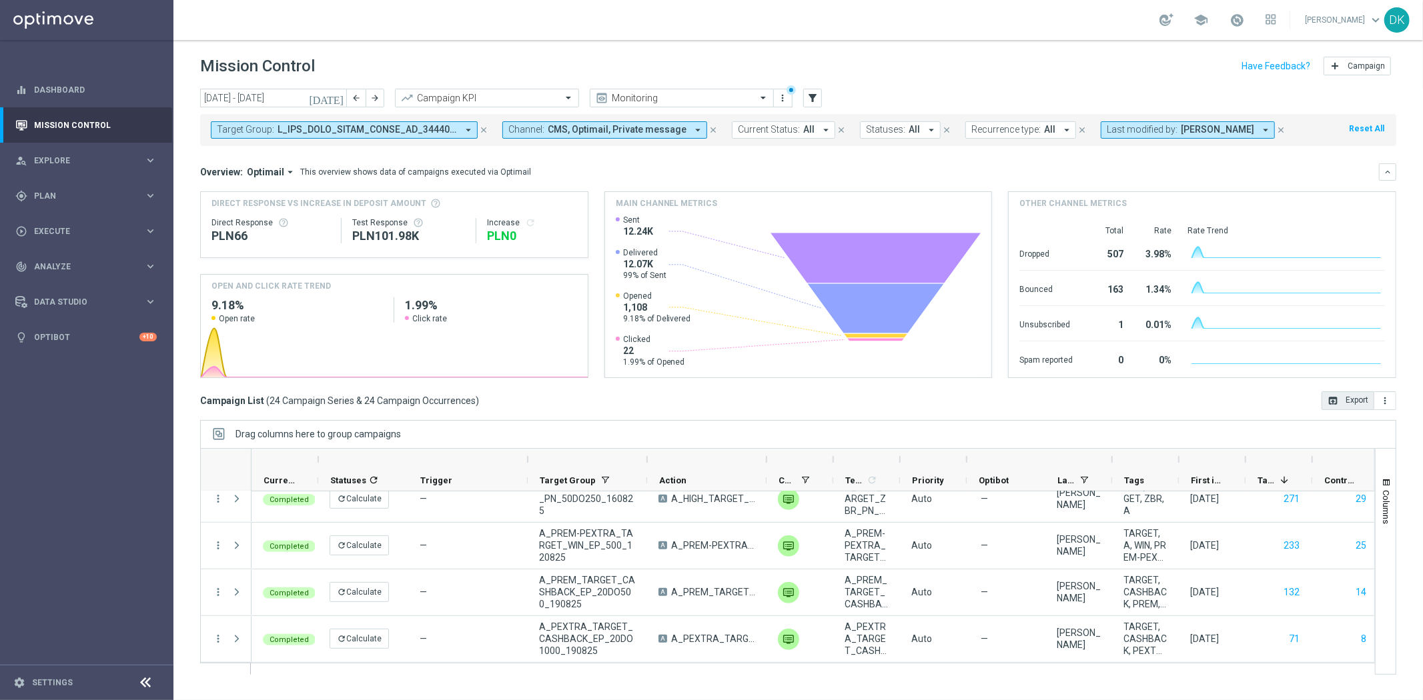
click at [1334, 396] on icon "open_in_browser" at bounding box center [1332, 401] width 11 height 11
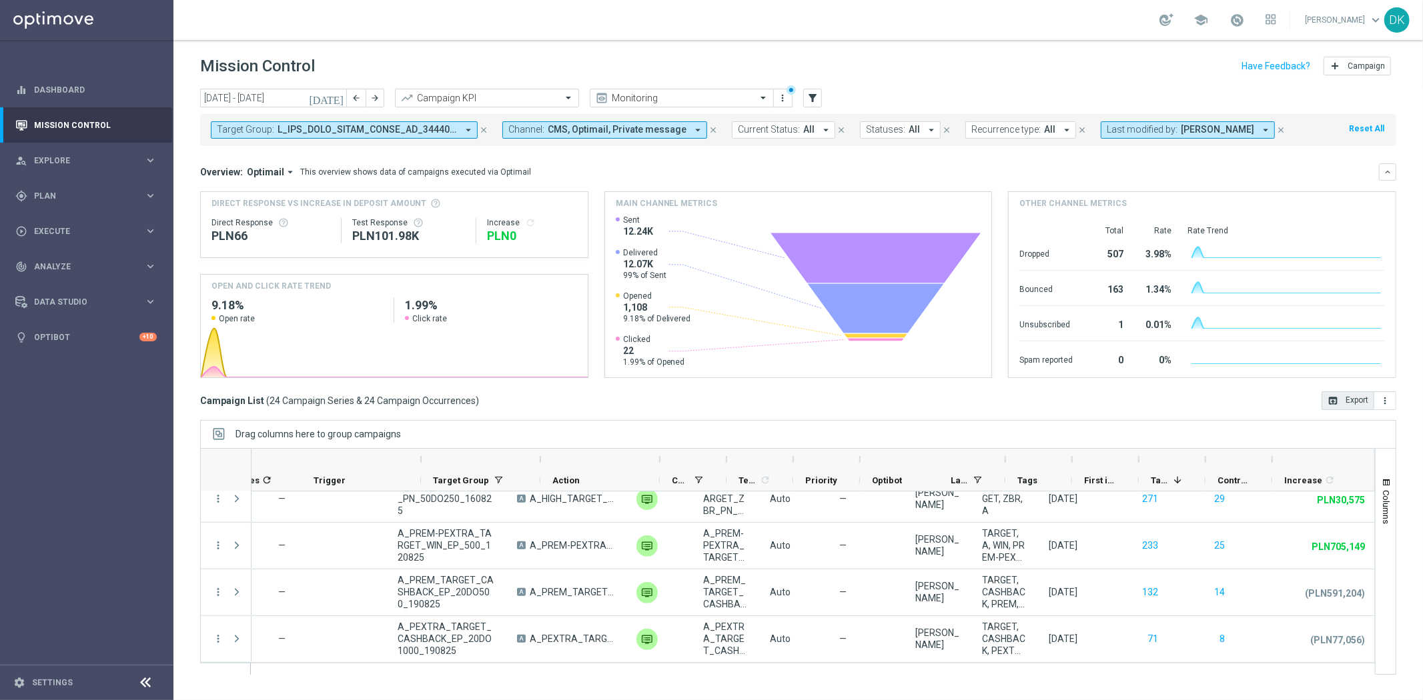
scroll to position [0, 0]
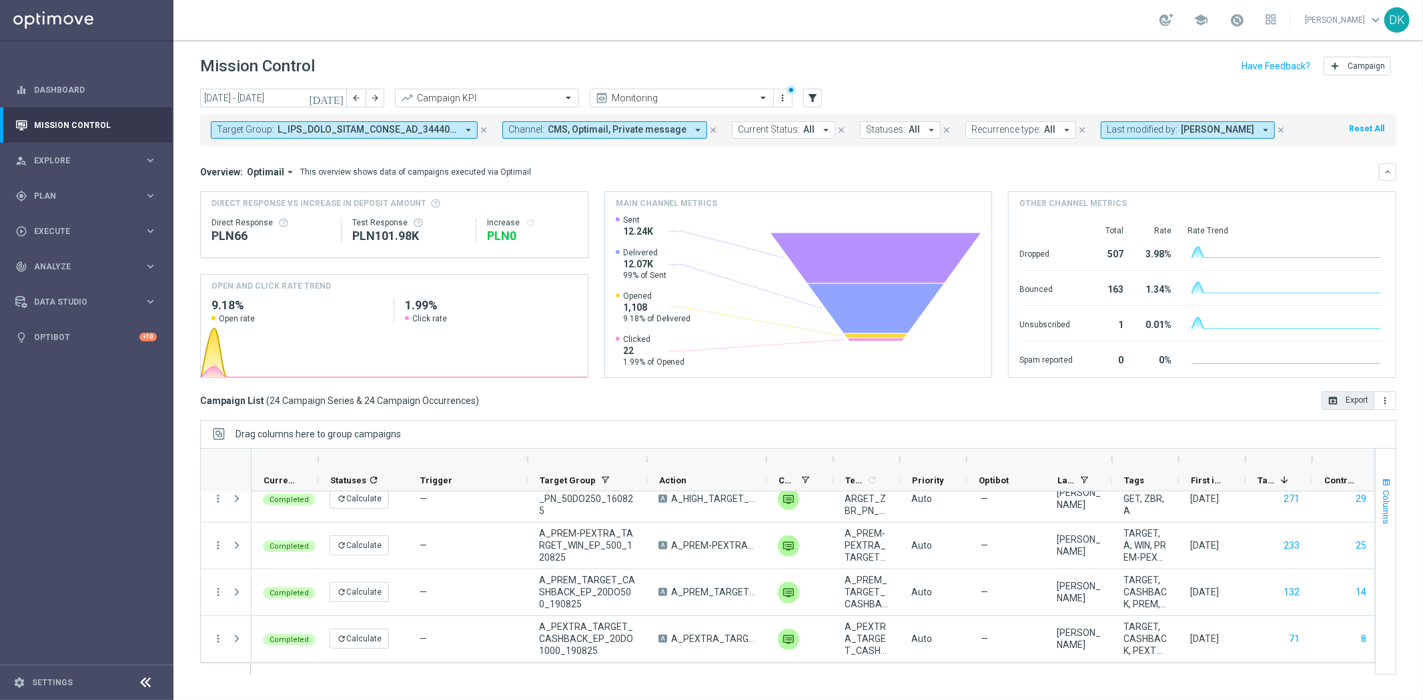
click at [1394, 484] on button "Columns" at bounding box center [1385, 501] width 20 height 72
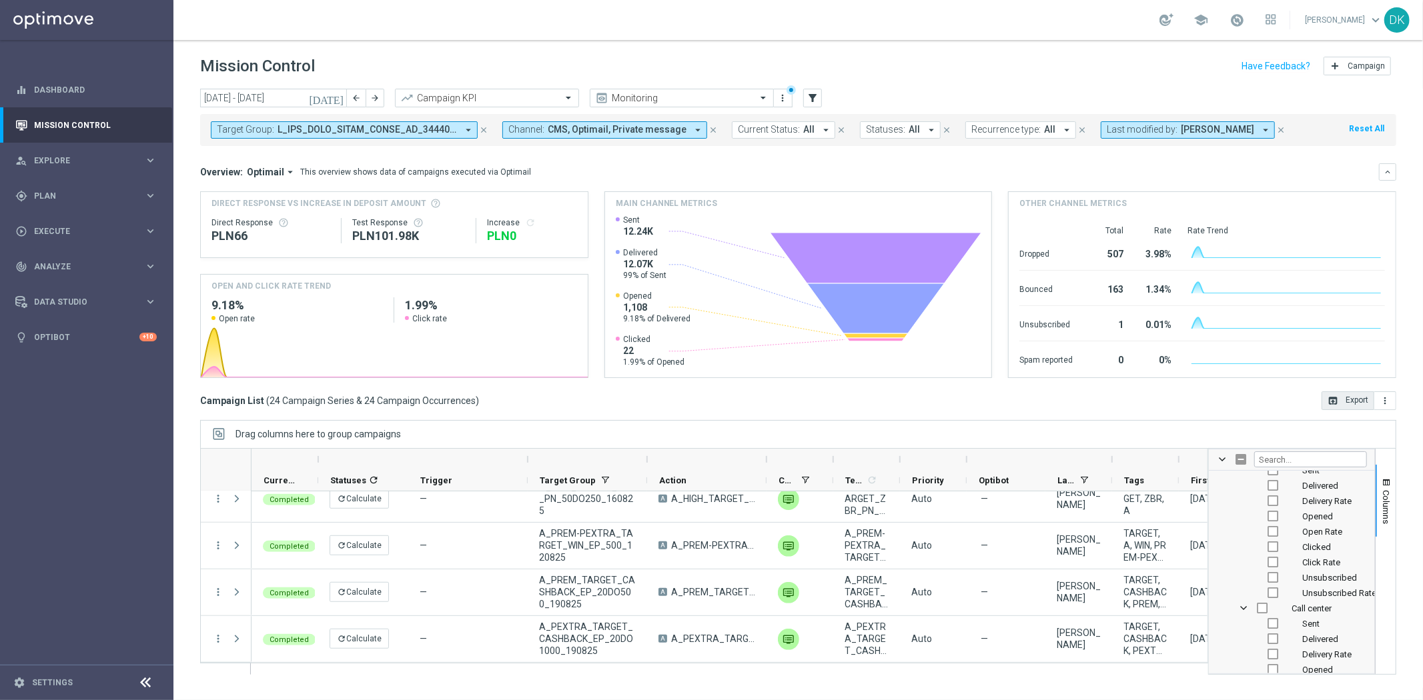
scroll to position [444, 0]
click at [1289, 457] on input "Filter Columns Input" at bounding box center [1310, 460] width 113 height 16
type input "inc"
click at [1381, 489] on button "Columns" at bounding box center [1385, 501] width 20 height 72
